Goal: Complete application form

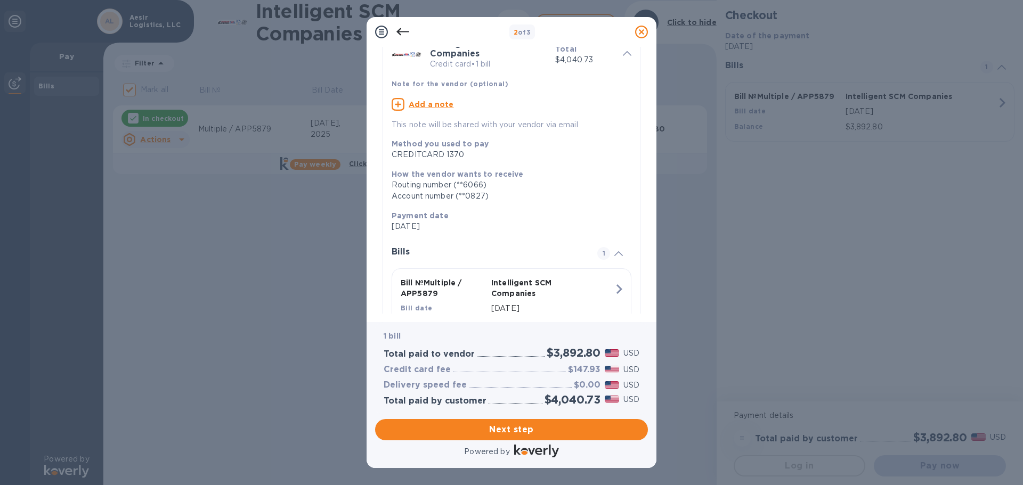
scroll to position [107, 0]
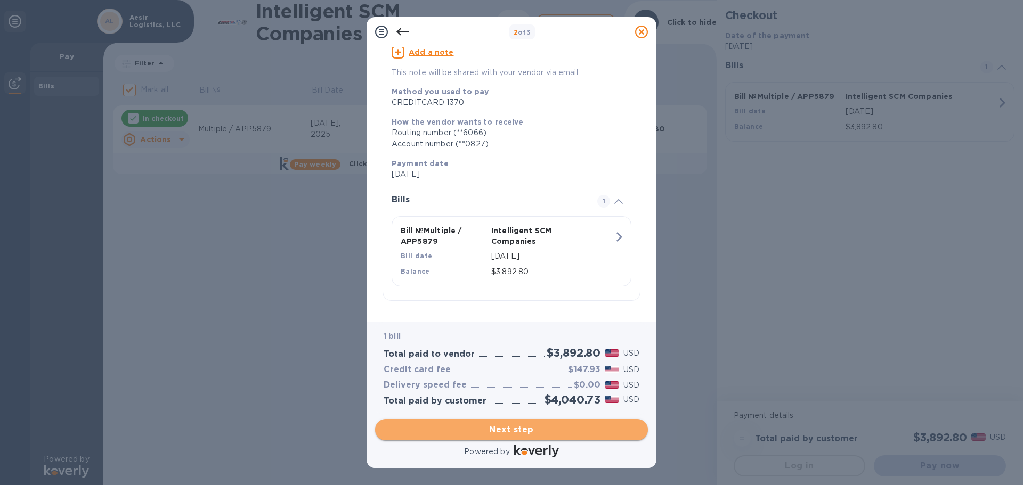
click at [492, 431] on span "Next step" at bounding box center [512, 430] width 256 height 13
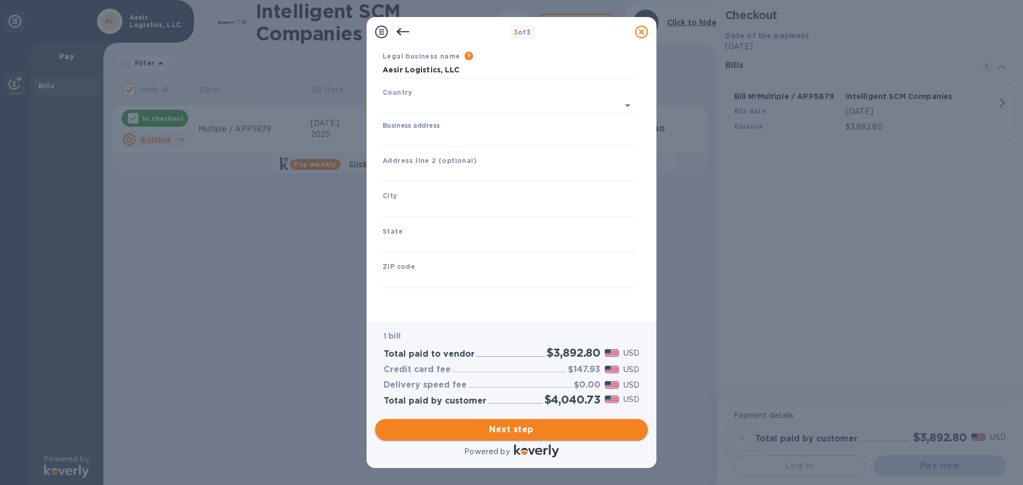
type input "[GEOGRAPHIC_DATA]"
click at [477, 139] on input "Business address" at bounding box center [509, 139] width 252 height 16
type input "[STREET_ADDRESS][PERSON_NAME][PERSON_NAME]"
type input "[GEOGRAPHIC_DATA]"
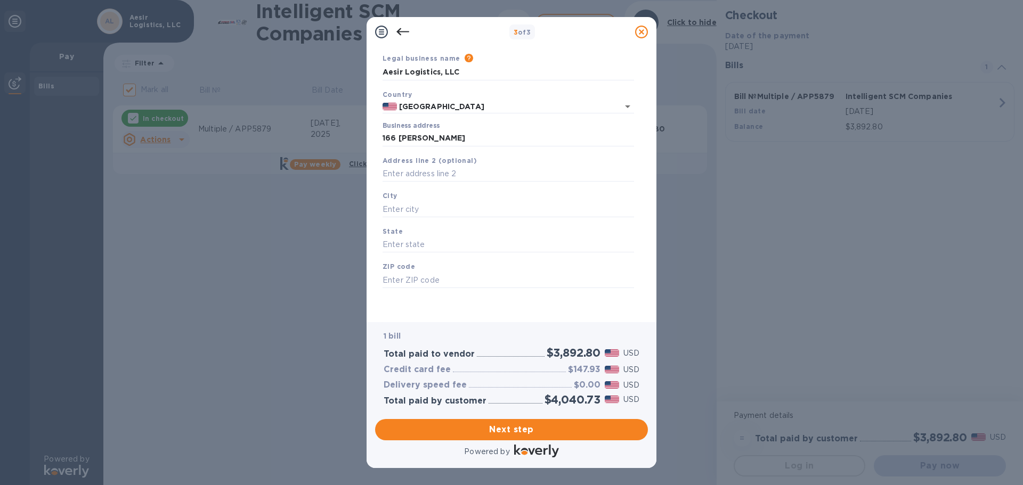
type input "PA"
type input "19505"
click at [582, 435] on span "Next step" at bounding box center [512, 430] width 256 height 13
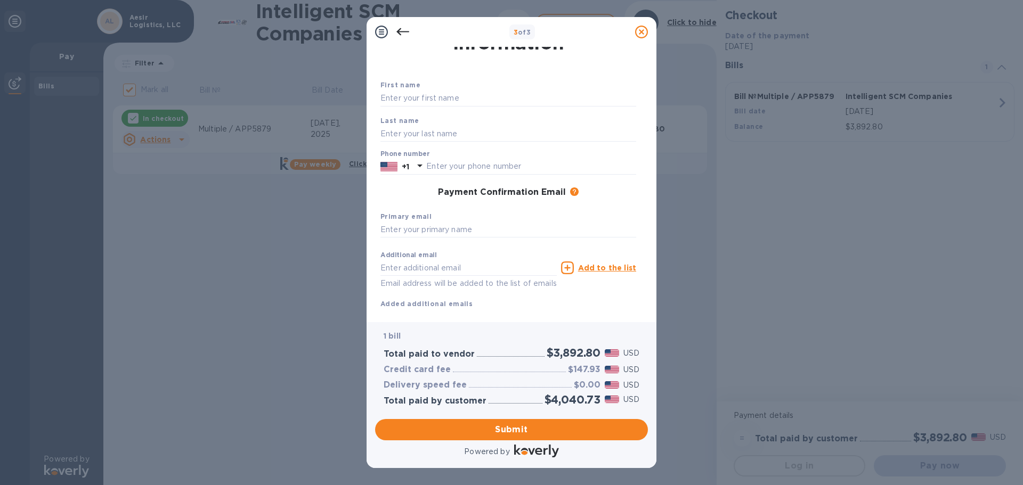
click at [444, 87] on div "First name" at bounding box center [508, 93] width 264 height 36
click at [436, 94] on input "text" at bounding box center [508, 99] width 256 height 16
type input "[PERSON_NAME]"
type input "Scecchitano"
type input "9083585473"
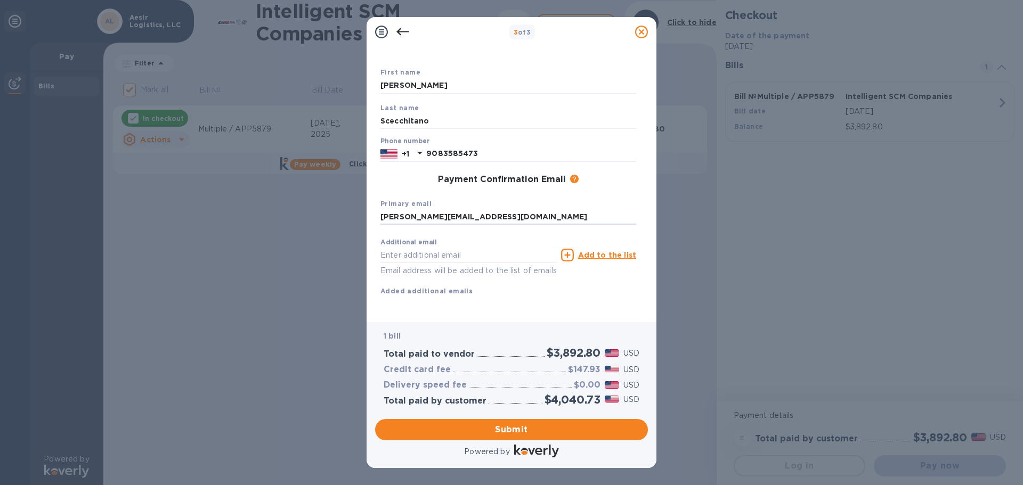
scroll to position [61, 0]
type input "[PERSON_NAME][EMAIL_ADDRESS][DOMAIN_NAME]"
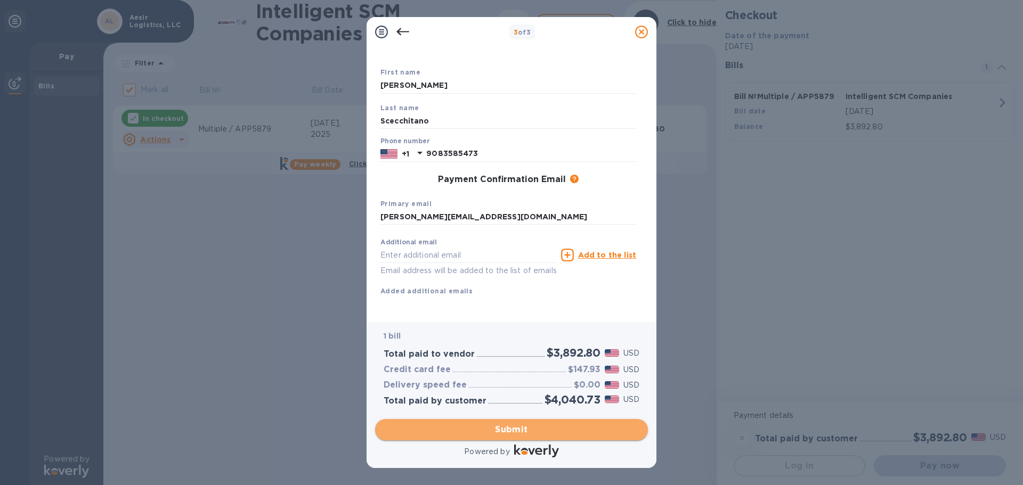
click at [492, 431] on span "Submit" at bounding box center [512, 430] width 256 height 13
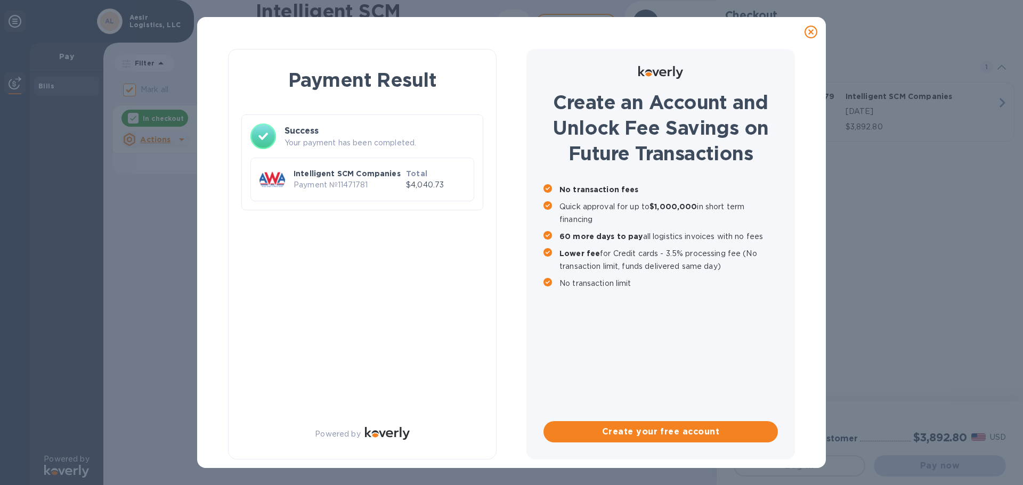
checkbox input "false"
